Goal: Information Seeking & Learning: Learn about a topic

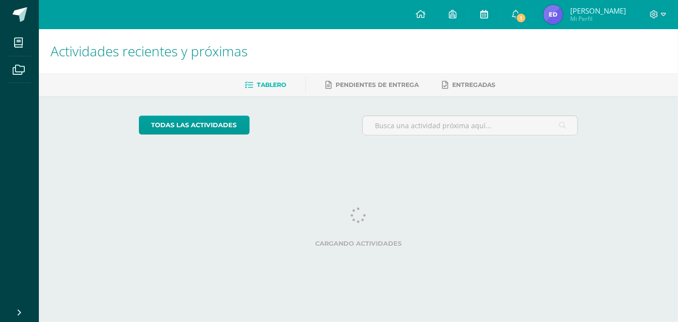
click at [500, 15] on link at bounding box center [484, 14] width 31 height 29
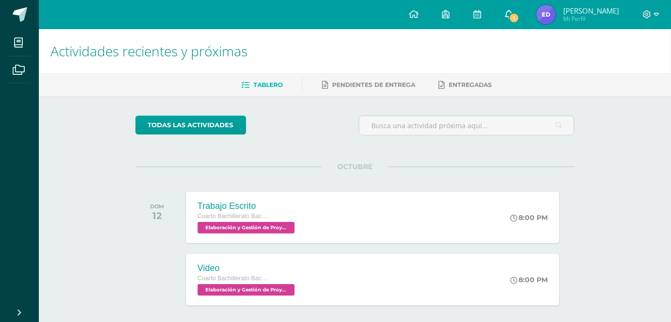
click at [525, 13] on link "1" at bounding box center [508, 14] width 31 height 29
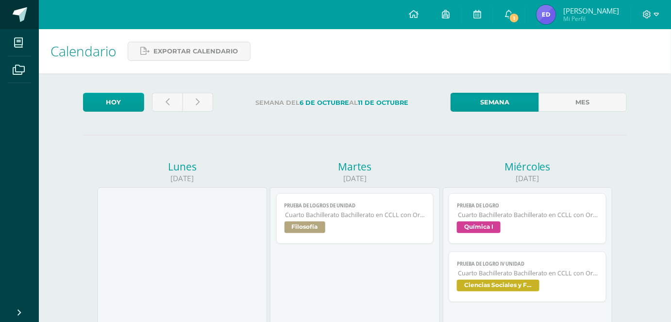
click at [20, 10] on span at bounding box center [20, 14] width 15 height 15
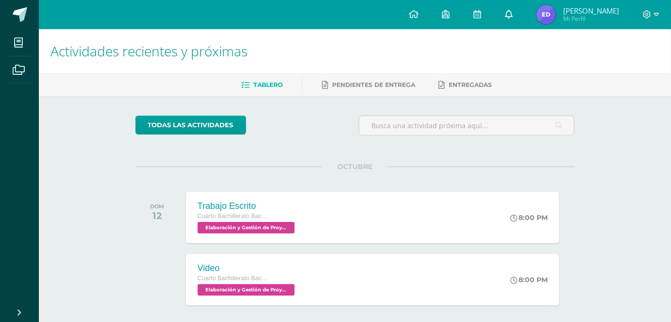
click at [525, 11] on link at bounding box center [508, 14] width 31 height 29
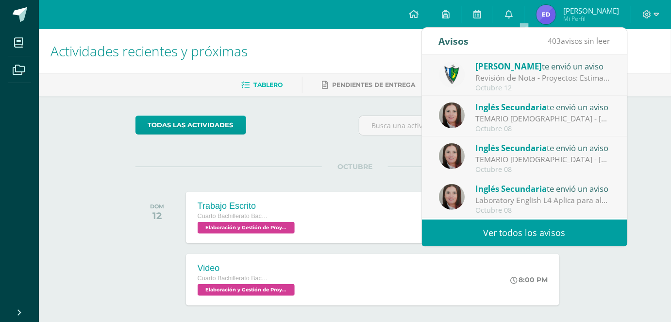
click at [555, 86] on div "Octubre 12" at bounding box center [542, 88] width 135 height 8
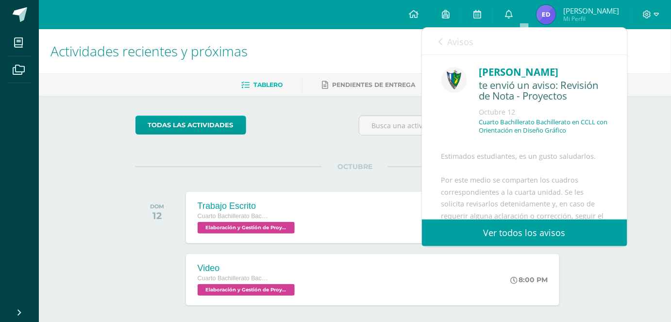
scroll to position [535, 0]
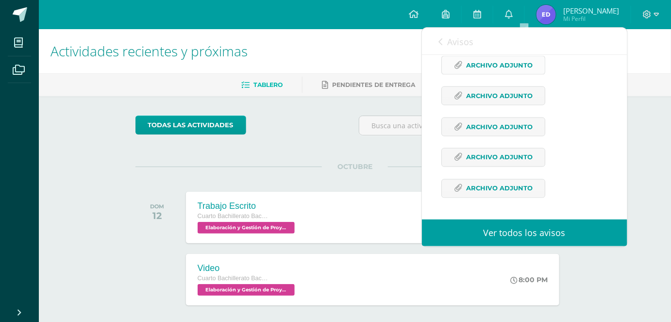
click at [502, 68] on span "Archivo Adjunto" at bounding box center [499, 65] width 67 height 18
click at [483, 93] on span "Archivo Adjunto" at bounding box center [499, 96] width 67 height 18
click at [471, 120] on span "Archivo Adjunto" at bounding box center [499, 127] width 67 height 18
click at [499, 151] on span "Archivo Adjunto" at bounding box center [499, 158] width 67 height 18
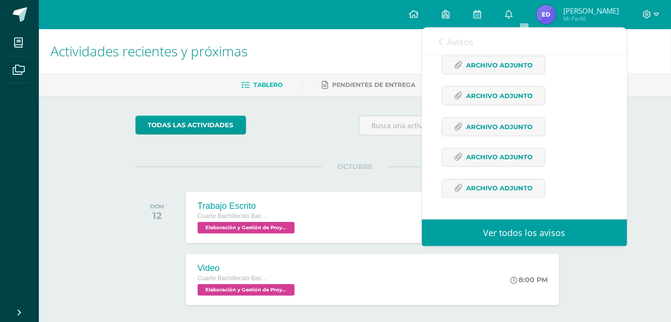
click at [497, 197] on span "Archivo Adjunto" at bounding box center [499, 189] width 67 height 18
click at [452, 50] on link "Avisos" at bounding box center [456, 42] width 35 height 28
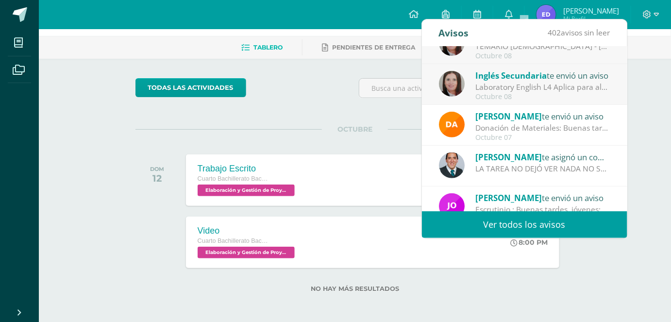
scroll to position [144, 0]
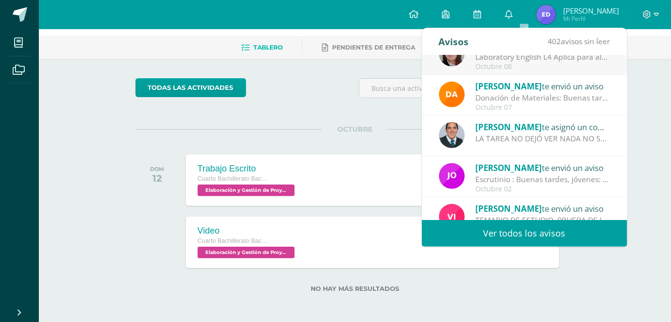
click at [642, 125] on div "Actividades recientes y próximas Tablero Pendientes de entrega Entregadas todas…" at bounding box center [355, 158] width 632 height 332
